Goal: Task Accomplishment & Management: Manage account settings

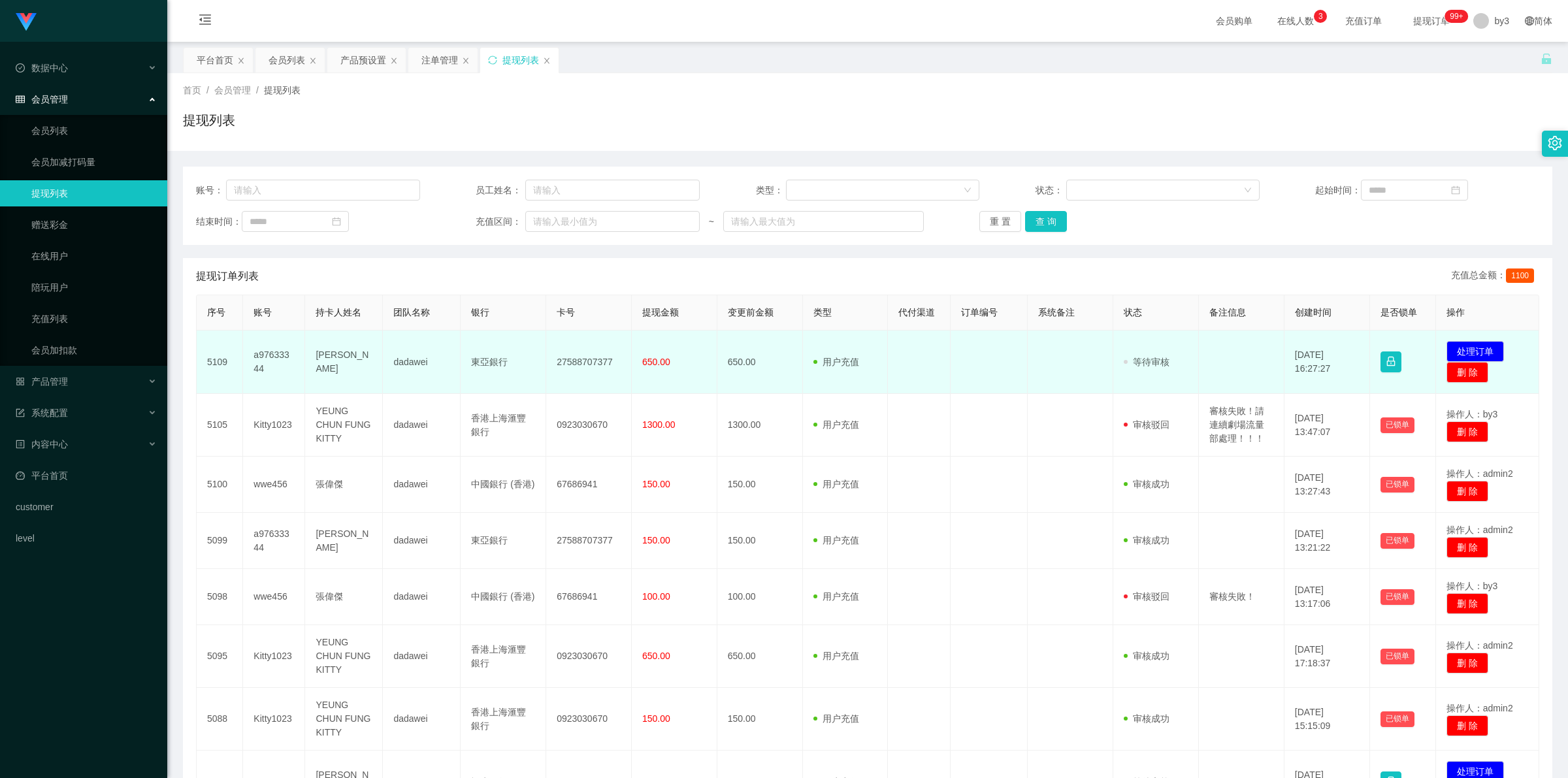
click at [327, 287] on td "[PERSON_NAME]" at bounding box center [344, 362] width 78 height 63
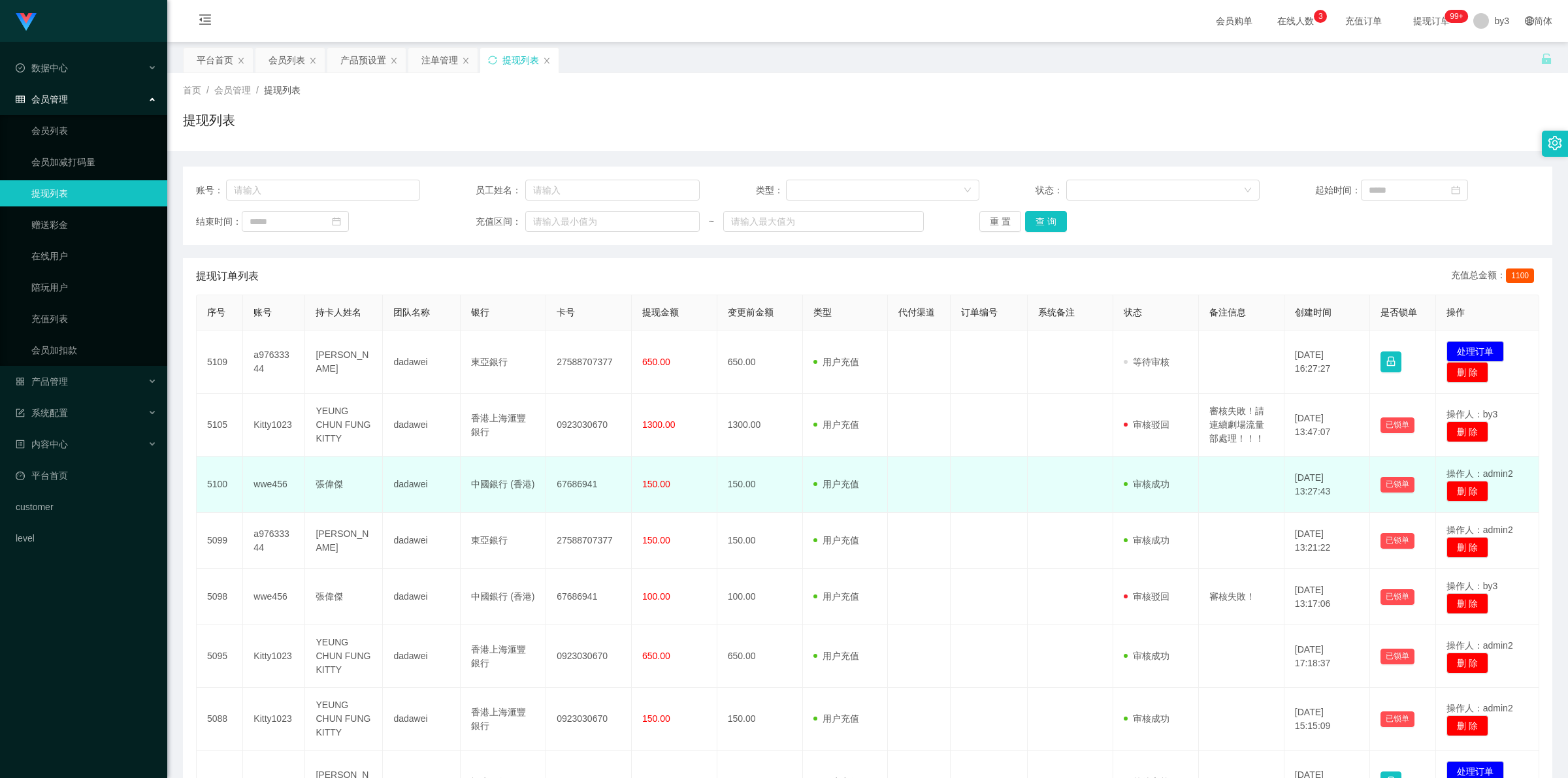
click at [312, 287] on td "張偉傑" at bounding box center [344, 485] width 78 height 56
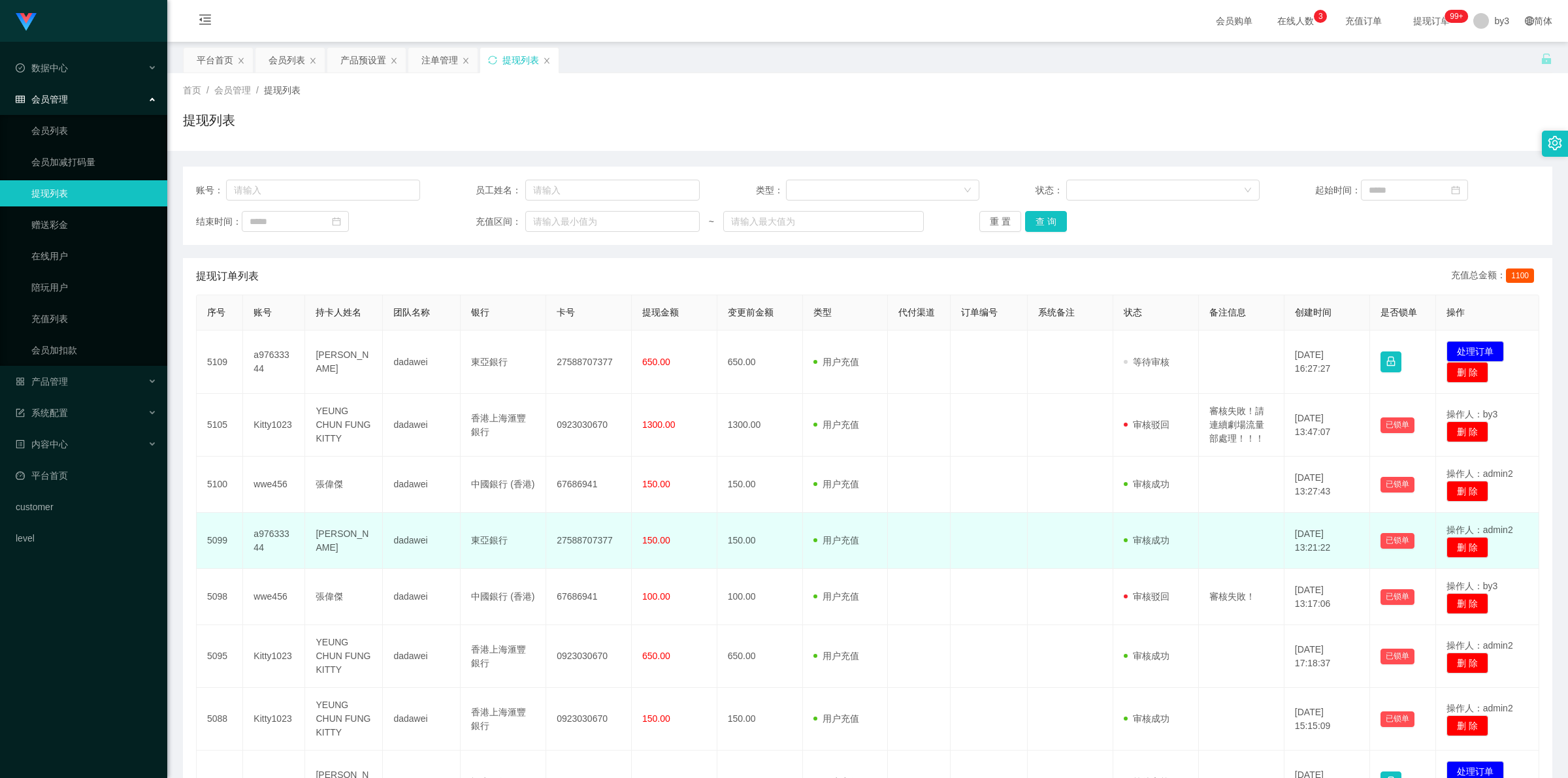
click at [329, 287] on td "[PERSON_NAME]" at bounding box center [344, 541] width 78 height 56
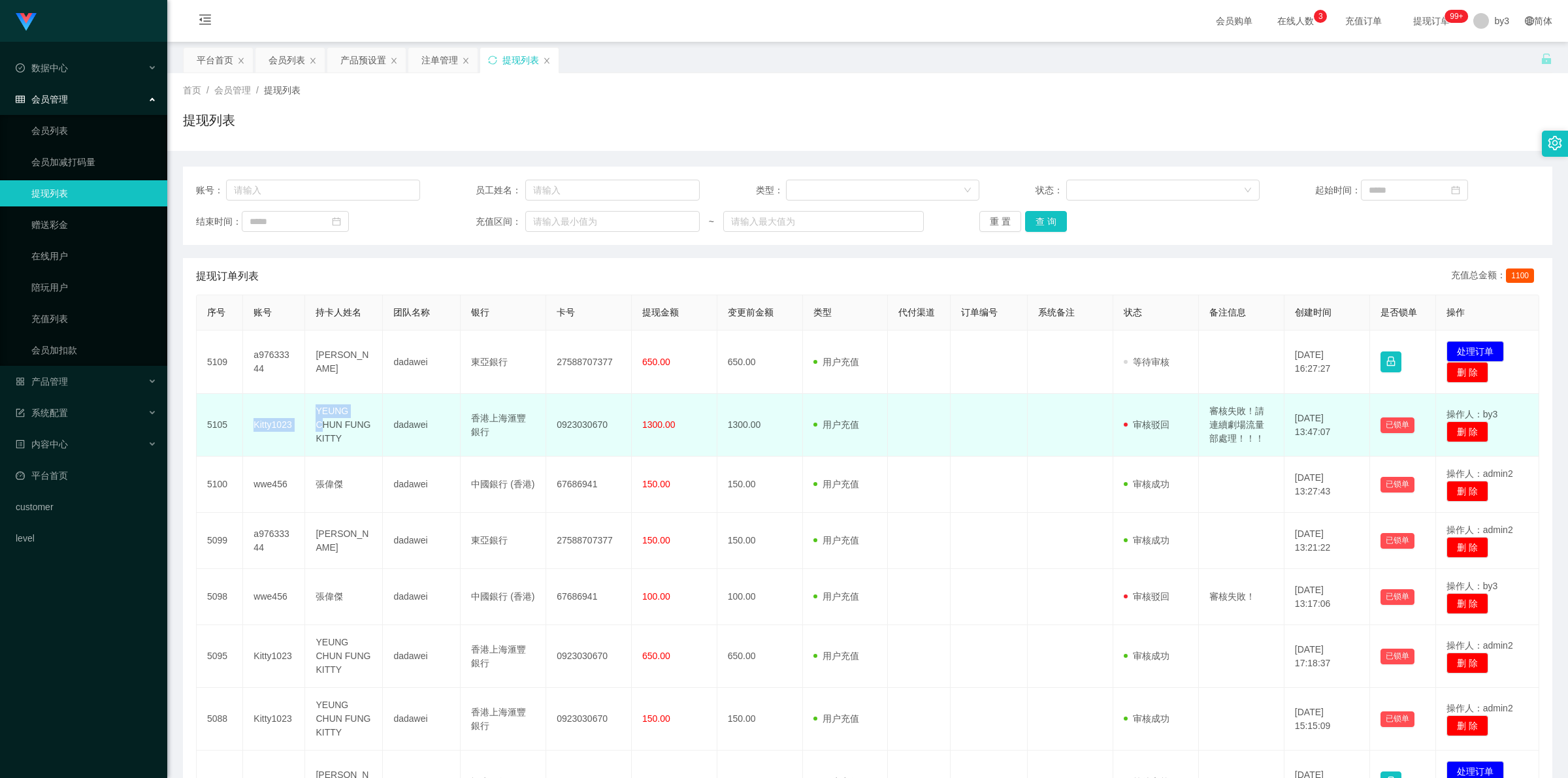
drag, startPoint x: 243, startPoint y: 421, endPoint x: 321, endPoint y: 422, distance: 78.0
click at [321, 287] on tr "5105 Kitty1023 [PERSON_NAME] FUNG KITTY dadawei 香港上海滙豐銀行 0923030670 1300.00 130…" at bounding box center [868, 425] width 1343 height 63
click at [332, 287] on td "YEUNG CHUN FUNG KITTY" at bounding box center [344, 425] width 78 height 63
drag, startPoint x: 316, startPoint y: 403, endPoint x: 364, endPoint y: 445, distance: 63.8
click at [364, 287] on td "YEUNG CHUN FUNG KITTY" at bounding box center [344, 425] width 78 height 63
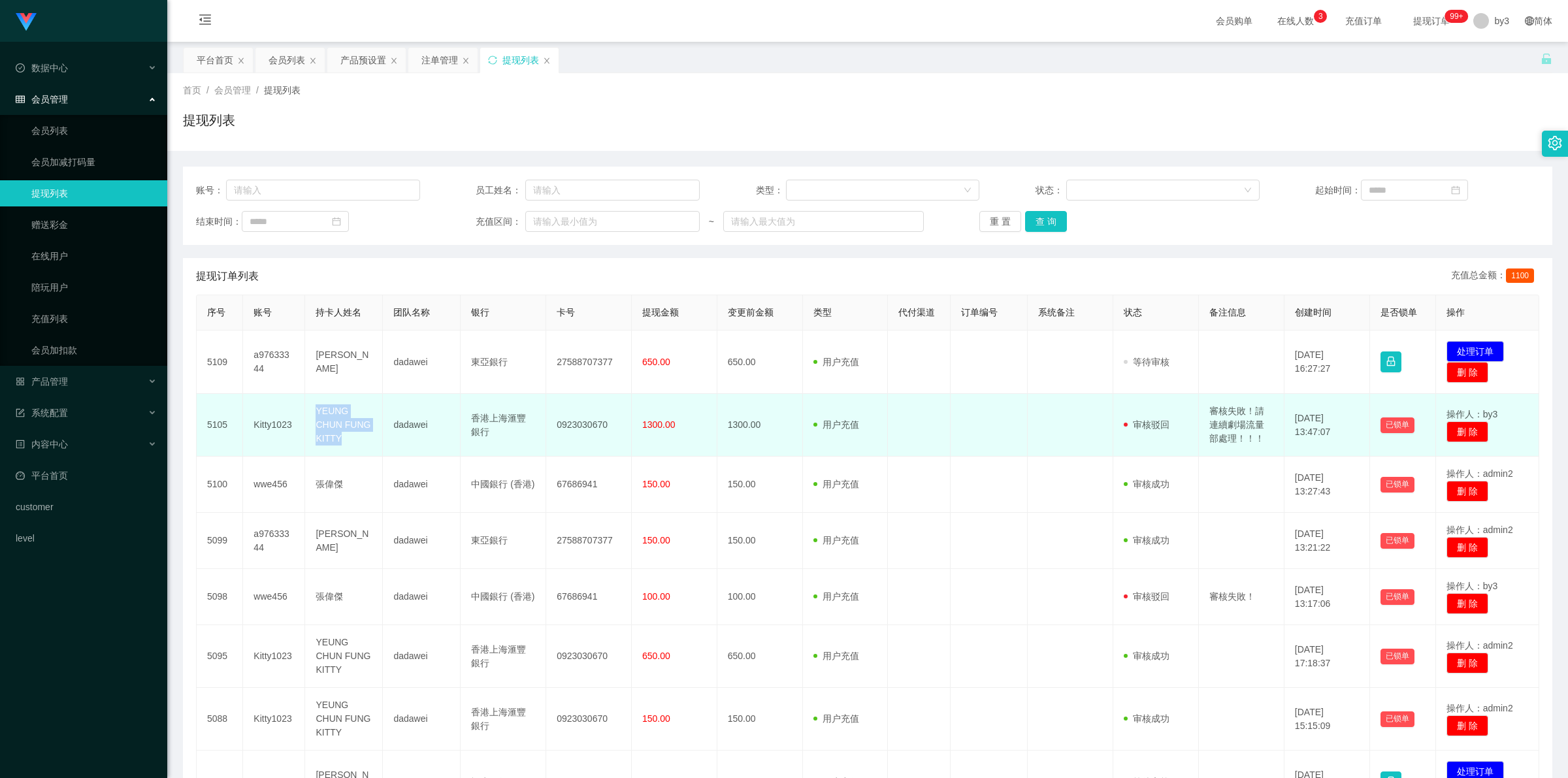
copy td "YEUNG CHUN FUNG KITTY"
click at [275, 287] on td "Kitty1023" at bounding box center [274, 425] width 62 height 63
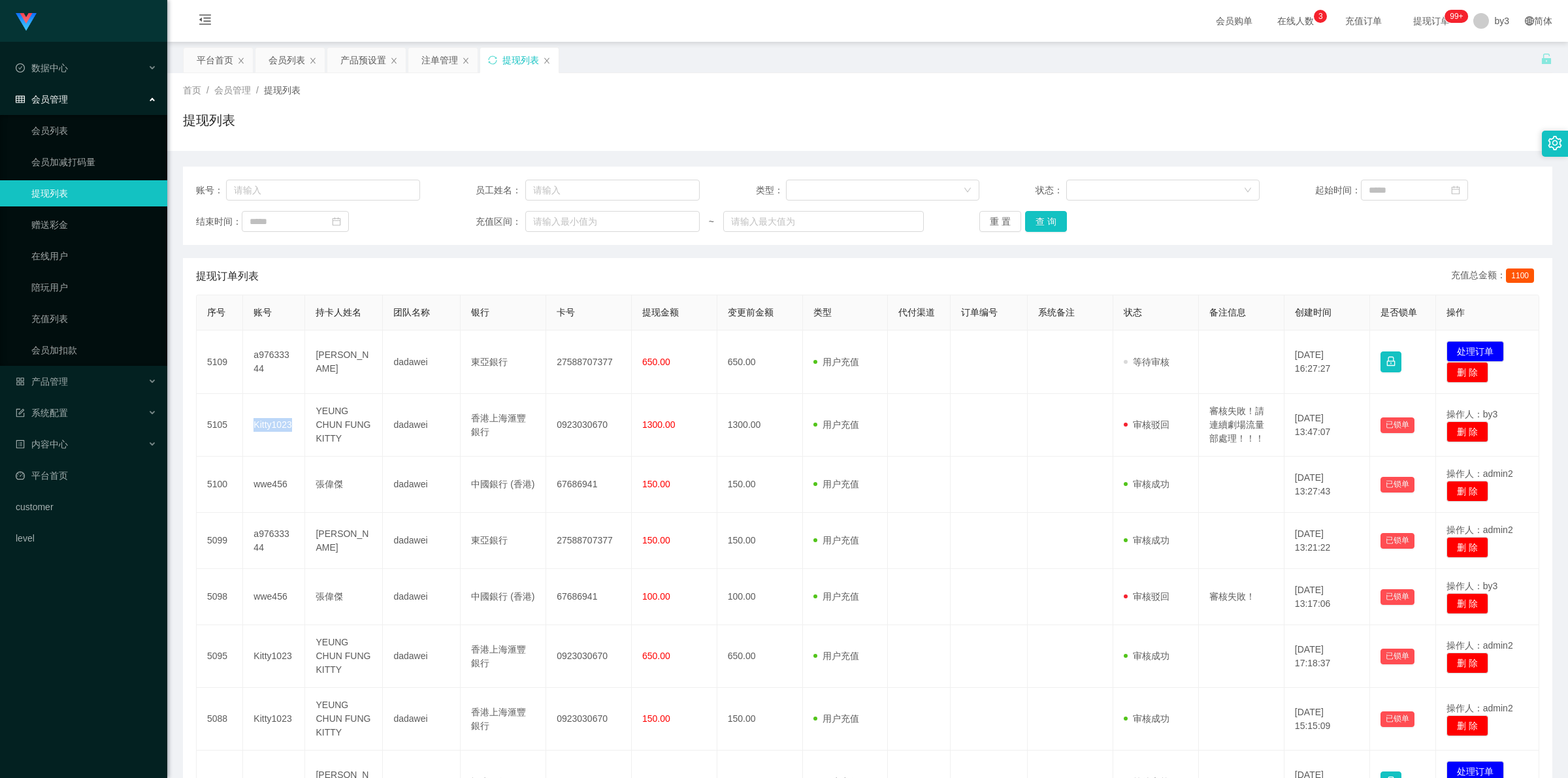
copy td "Kitty1023"
drag, startPoint x: 370, startPoint y: 61, endPoint x: 372, endPoint y: 70, distance: 9.2
click at [370, 61] on div "产品预设置" at bounding box center [363, 59] width 45 height 25
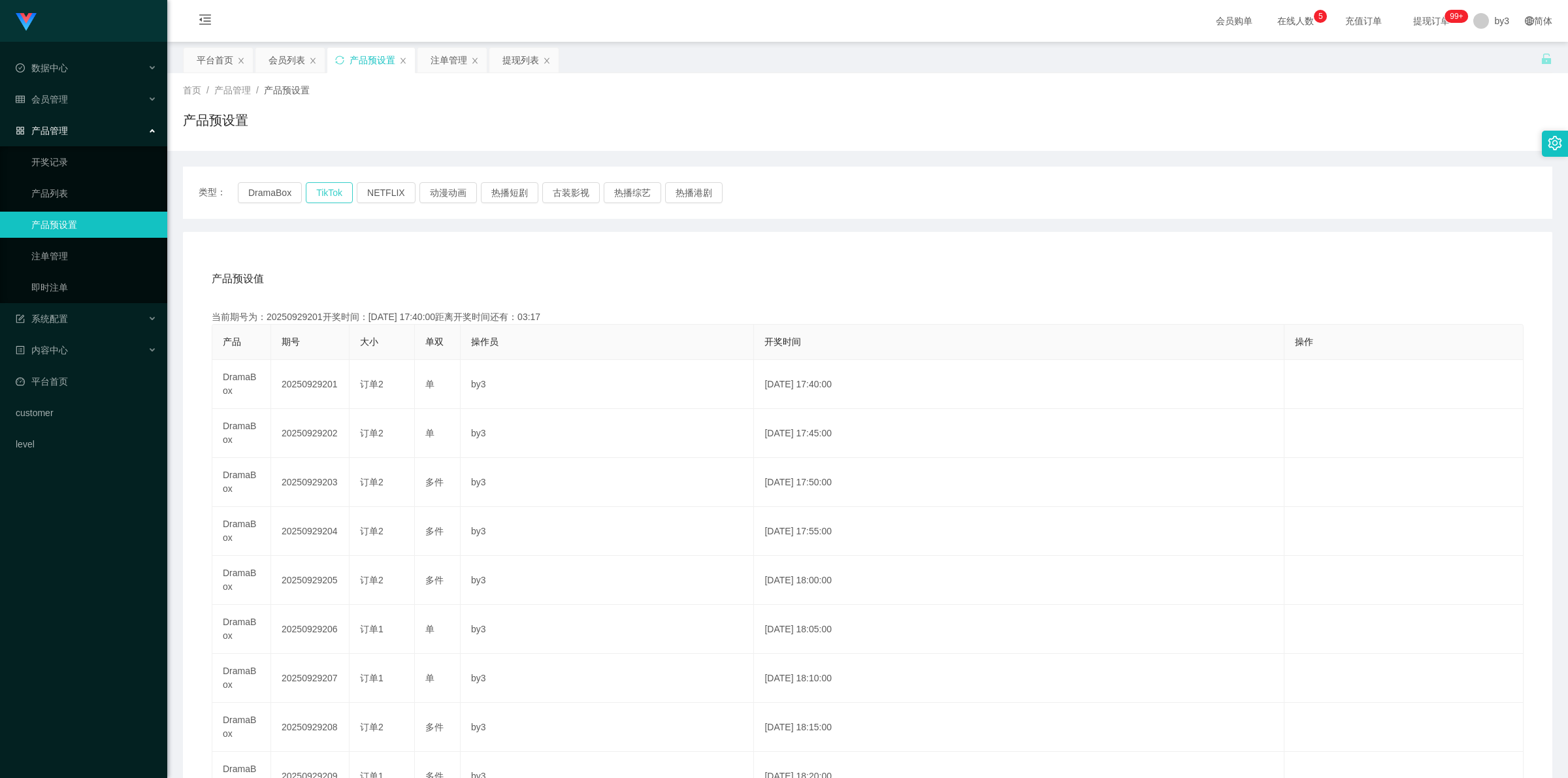
click at [327, 194] on button "TikTok" at bounding box center [329, 192] width 47 height 21
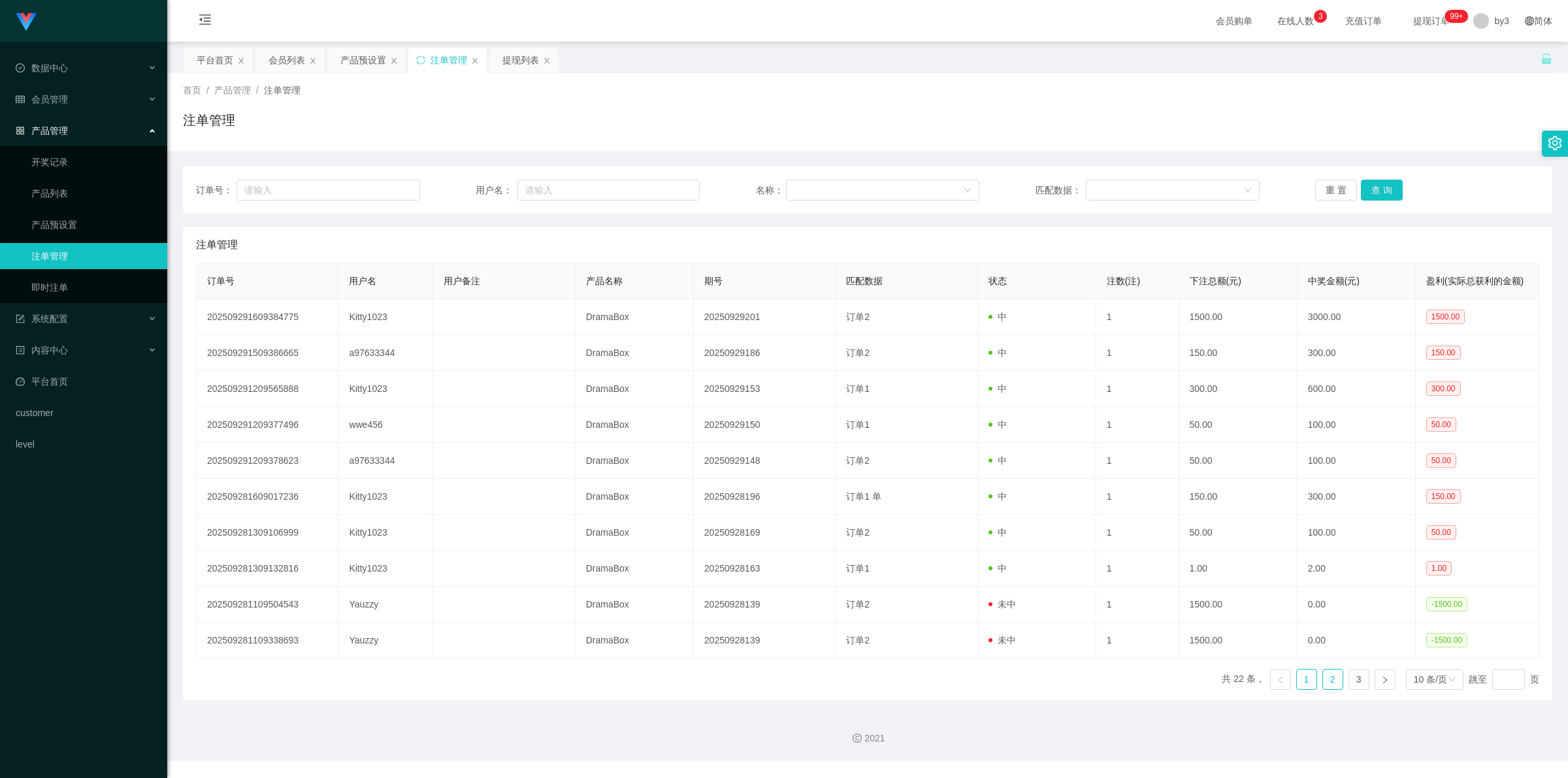
click at [1325, 684] on link "2" at bounding box center [1333, 679] width 19 height 19
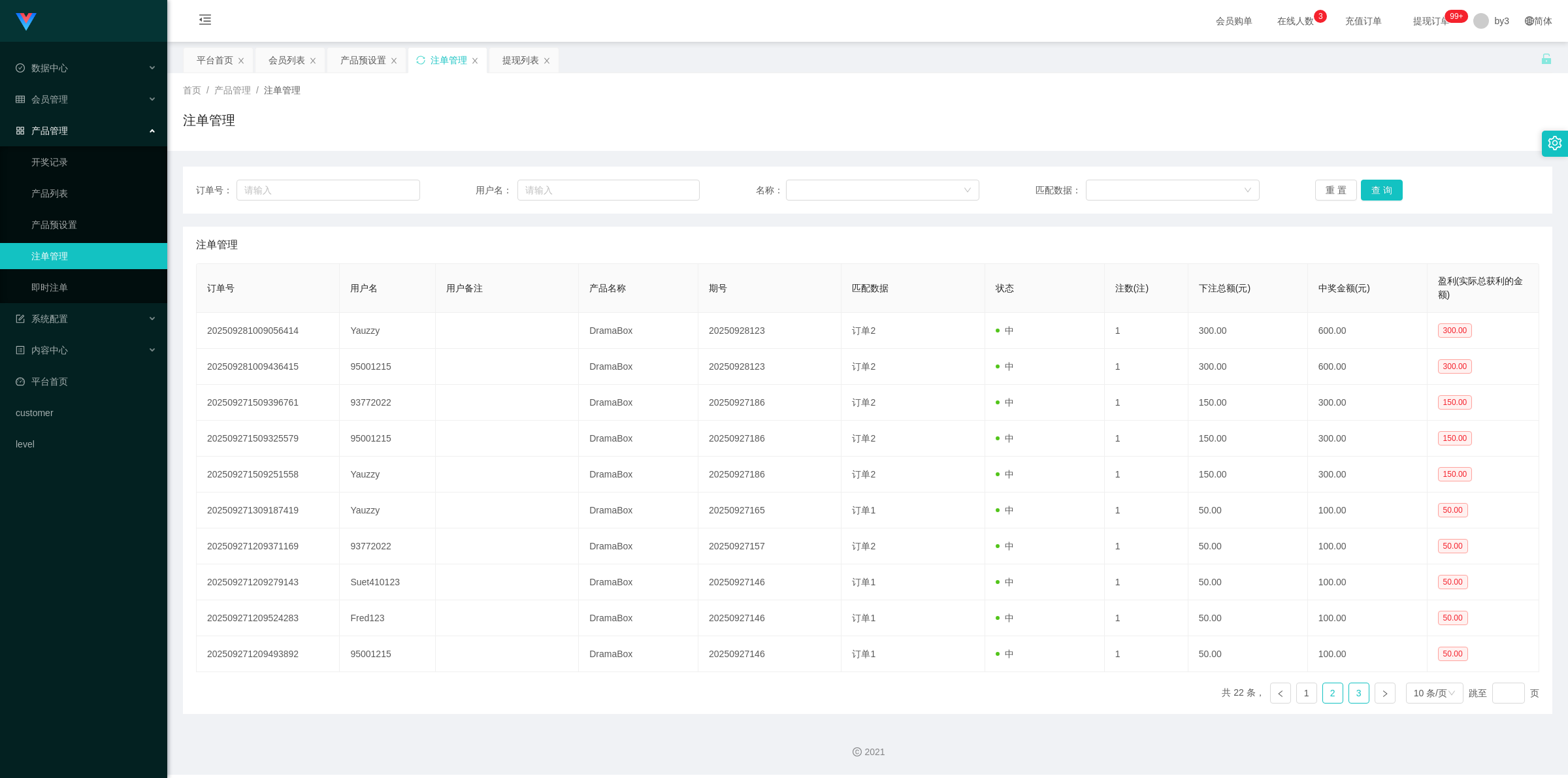
click at [1354, 700] on link "3" at bounding box center [1359, 692] width 19 height 19
